Goal: Browse casually

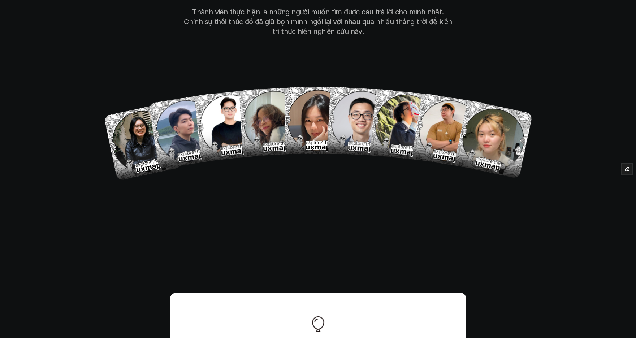
scroll to position [4568, 0]
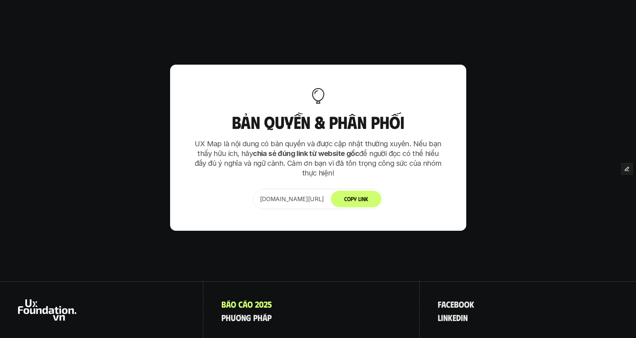
click at [45, 299] on icon at bounding box center [47, 309] width 58 height 21
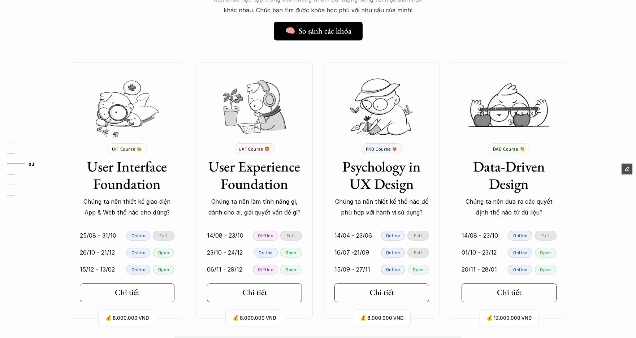
scroll to position [611, 0]
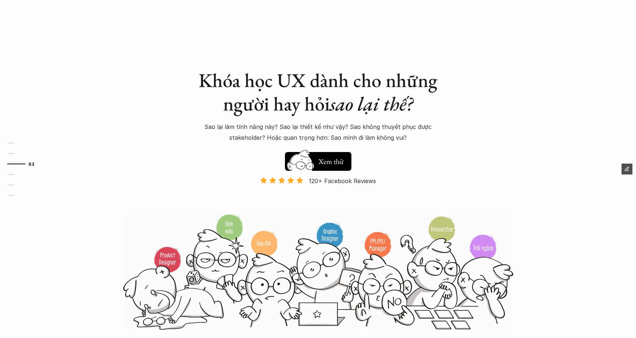
scroll to position [611, 0]
